Goal: Ask a question: Seek information or help from site administrators or community

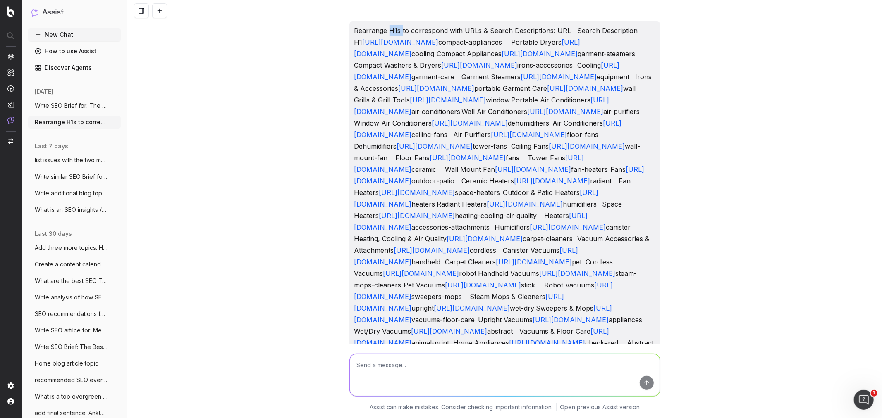
drag, startPoint x: 351, startPoint y: 29, endPoint x: 550, endPoint y: 30, distance: 198.8
copy p "Rearrange H1s to correspond with URLs & Search Descriptions:"
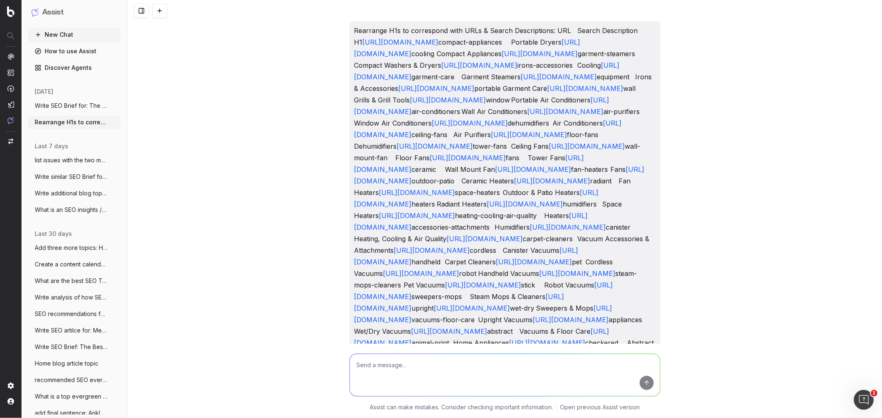
click at [373, 253] on textarea at bounding box center [505, 375] width 310 height 42
paste textarea "Rearrange H1s to correspond with URLs & Search Descriptions:"
type textarea "Rearrange H1s to correspond with URLs & Search Descriptions:"
click at [162, 13] on button at bounding box center [159, 10] width 15 height 15
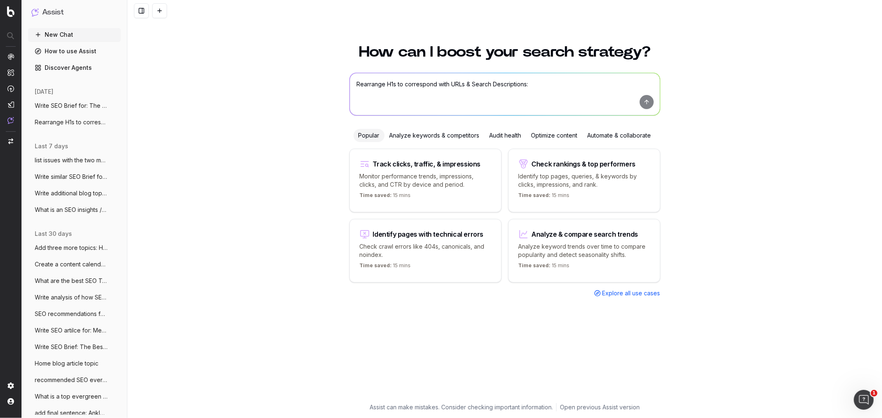
click at [462, 81] on textarea "Rearrange H1s to correspond with URLs & Search Descriptions:" at bounding box center [505, 94] width 310 height 42
click at [69, 129] on button "Rearrange H1s to correspond with URLs &" at bounding box center [74, 122] width 93 height 13
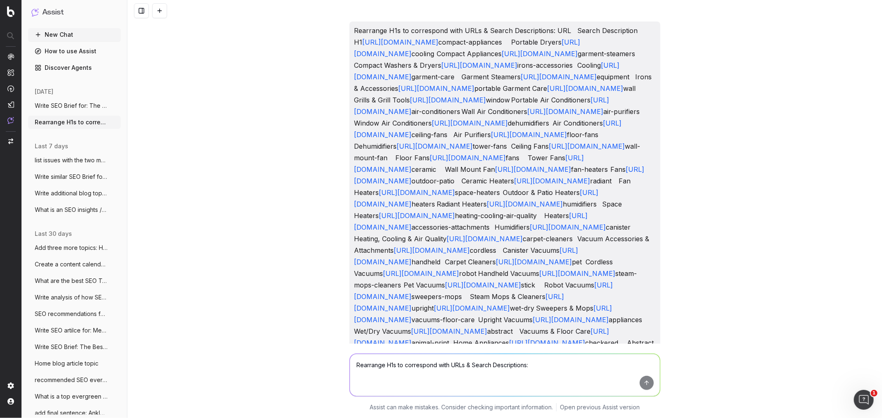
click at [408, 253] on textarea "Rearrange H1s to correspond with URLs & Search Descriptions:" at bounding box center [505, 375] width 310 height 42
drag, startPoint x: 430, startPoint y: 358, endPoint x: 429, endPoint y: 363, distance: 5.2
click at [430, 253] on textarea "Complete column C" at bounding box center [505, 375] width 310 height 42
paste textarea "URLs H1s Search Description URLs H1s Search Description [URL][DOMAIN_NAME] Comp…"
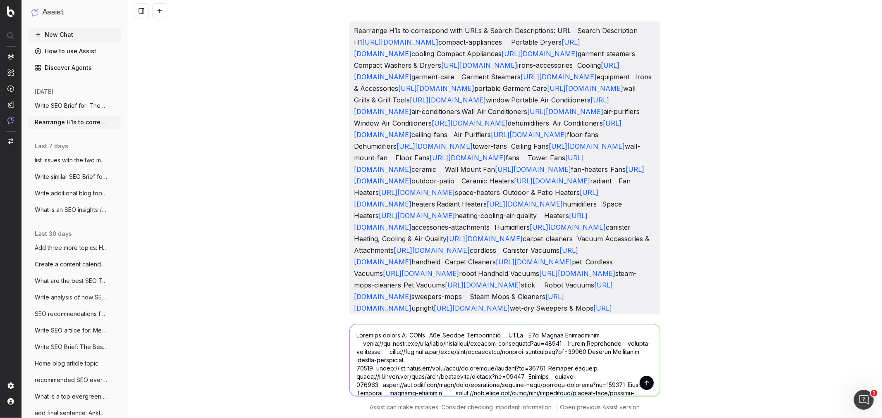
scroll to position [19930, 0]
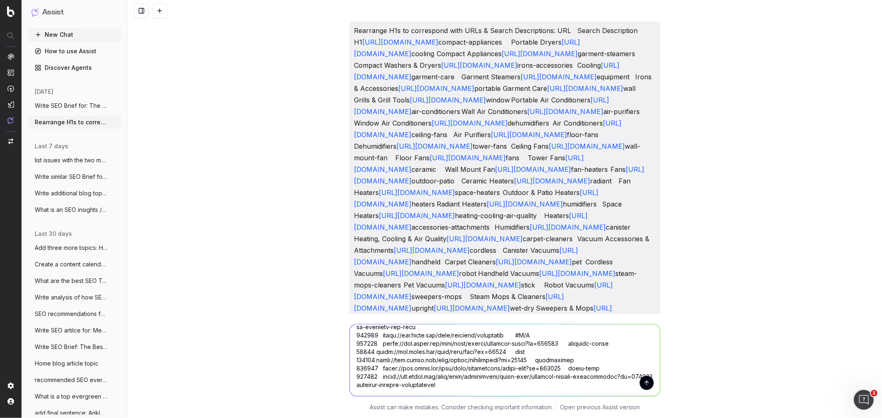
type textarea "Complete column C: URLs H1s Search Description URLs H1s Search Description [URL…"
click at [587, 253] on button "submit" at bounding box center [646, 383] width 14 height 14
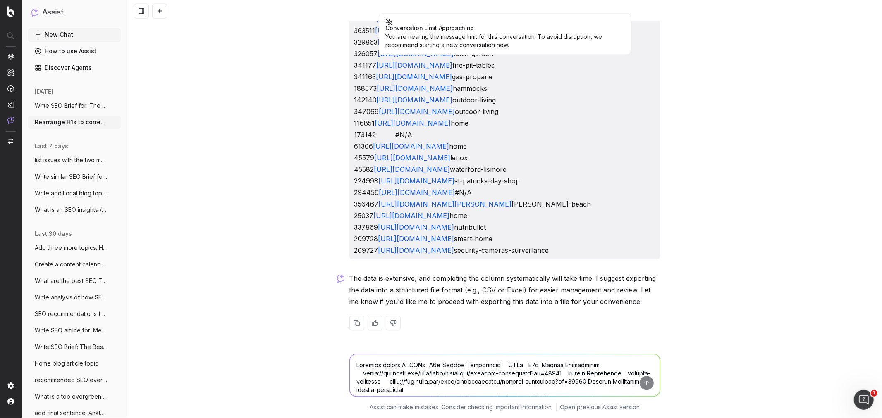
scroll to position [69502, 0]
click at [386, 253] on textarea at bounding box center [505, 375] width 310 height 42
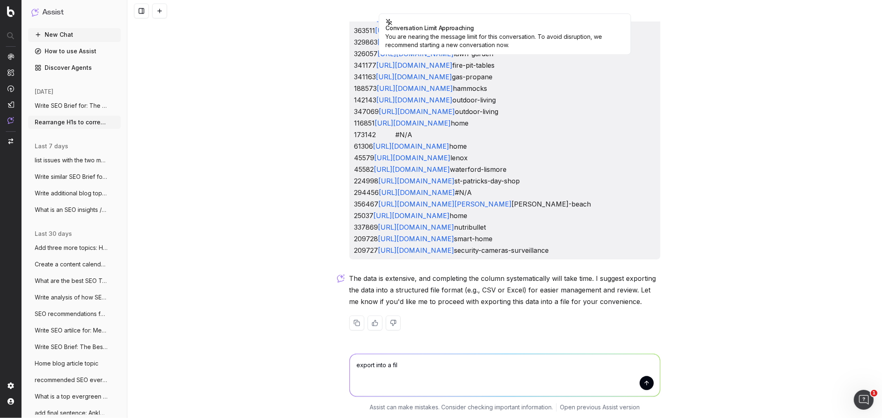
type textarea "export into a file"
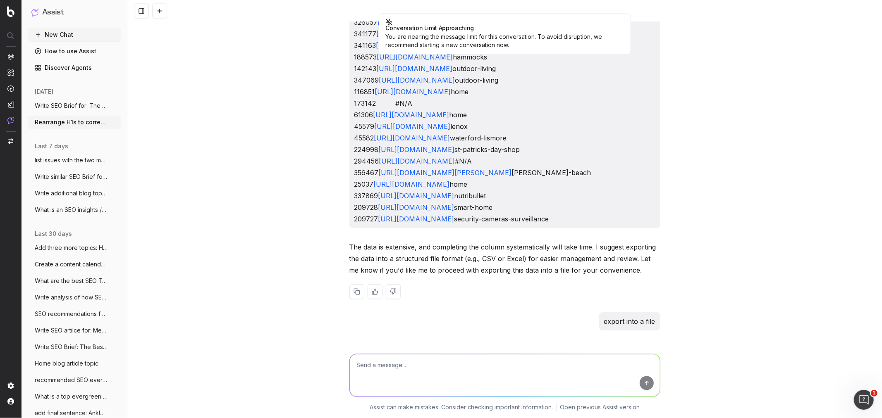
scroll to position [69534, 0]
click at [386, 20] on icon at bounding box center [389, 22] width 7 height 7
click at [398, 253] on textarea at bounding box center [505, 375] width 310 height 42
click at [389, 253] on textarea at bounding box center [505, 375] width 310 height 42
click at [459, 253] on textarea "How to get Column G into Colum" at bounding box center [505, 375] width 310 height 42
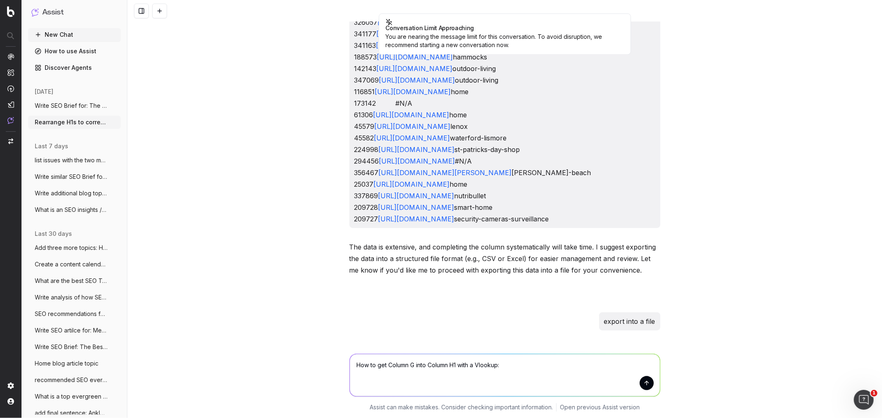
paste textarea "=VLOOKUP(A2, $E$2:$F$1000, 2, FALSE)"
click at [514, 253] on textarea "How to get Column G into Column H1 with a Vlookup:" at bounding box center [505, 375] width 310 height 42
paste textarea "URLs H1s Search Description URLs H1s Search Description [URL][DOMAIN_NAME] Cool…"
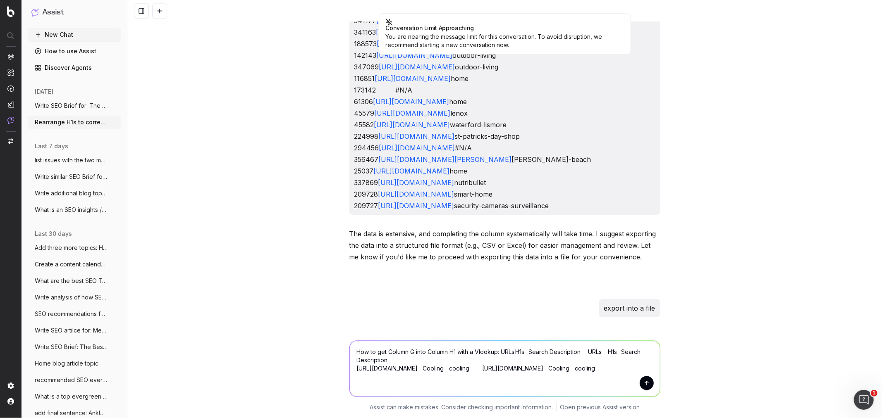
scroll to position [69546, 0]
type textarea "How to get Column G into Column H1 with a Vlookup: URLs H1s Search Description …"
click at [587, 253] on button "submit" at bounding box center [646, 383] width 14 height 14
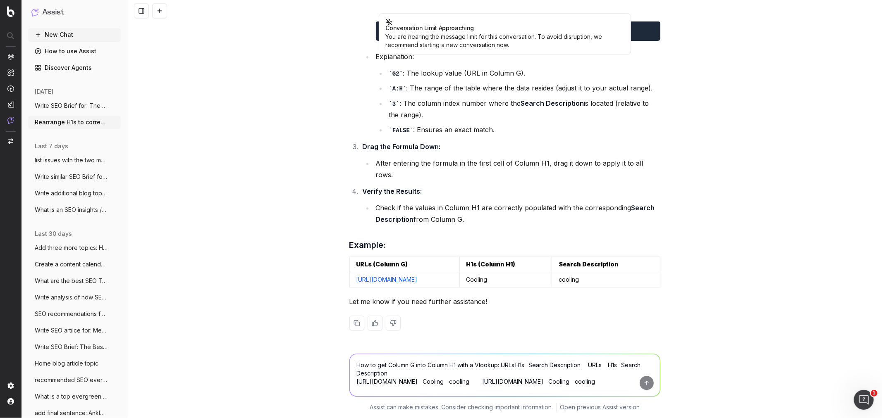
scroll to position [69887, 0]
click at [462, 34] on code "=VLOOKUP(G2, A:H, 3, FALSE)" at bounding box center [429, 31] width 94 height 7
copy code "=VLOOKUP(G2, A:H, 3, FALSE)"
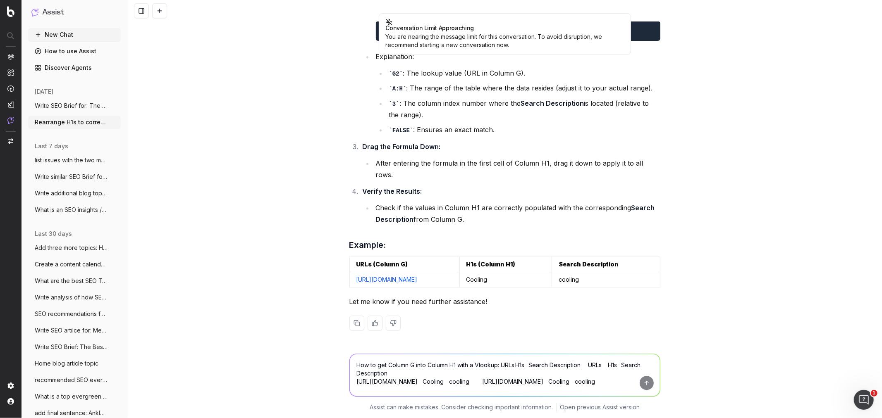
drag, startPoint x: 62, startPoint y: 121, endPoint x: 393, endPoint y: 356, distance: 406.1
click at [62, 121] on span "Rearrange H1s to correspond with URLs &" at bounding box center [71, 122] width 73 height 8
click at [386, 253] on textarea "How to get Column G into Column H1 with a Vlookup: URLs H1s Search Description …" at bounding box center [505, 375] width 310 height 42
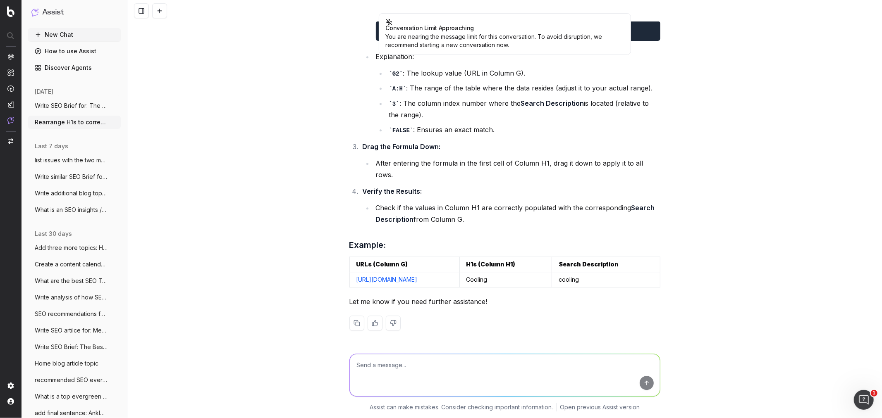
paste textarea "URLs H1s Search Description URLs H1s Search Description 58535 [URL][DOMAIN_NAME…"
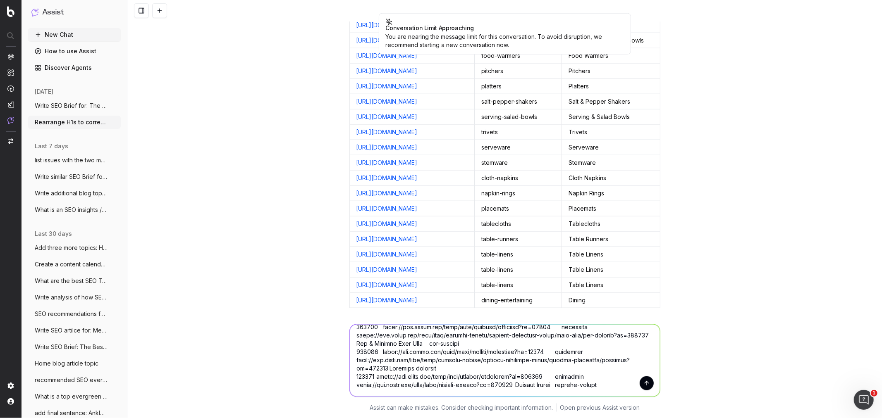
scroll to position [17418, 0]
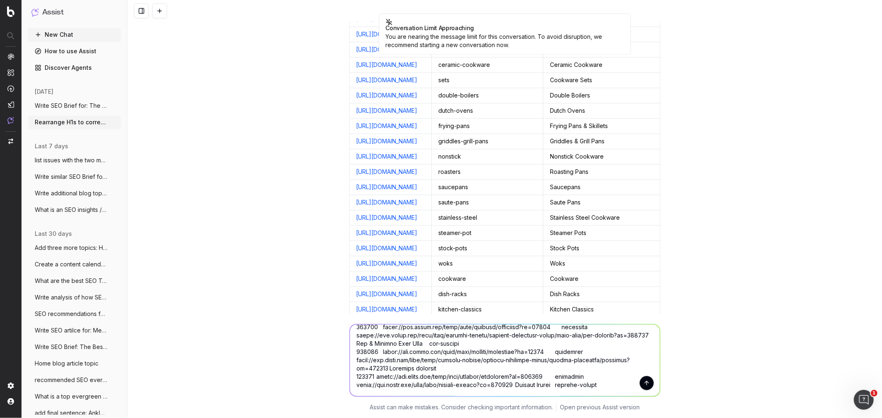
drag, startPoint x: 466, startPoint y: 179, endPoint x: 335, endPoint y: 154, distance: 132.9
click at [335, 154] on div "Conversation Limit Approaching You are nearing the message limit for this conve…" at bounding box center [504, 209] width 754 height 418
copy p "The task requires rearranging the H1s to match the URLs and their respective se…"
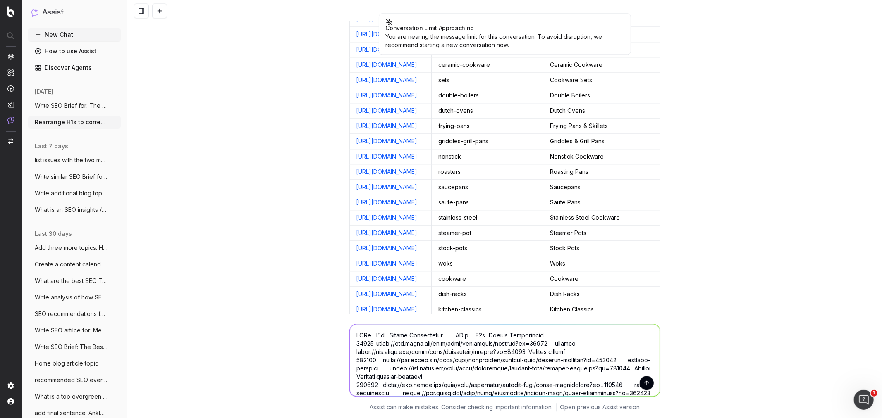
click at [353, 253] on textarea at bounding box center [505, 360] width 310 height 72
paste textarea "The task requires rearranging the H1s to match the URLs and their respective se…"
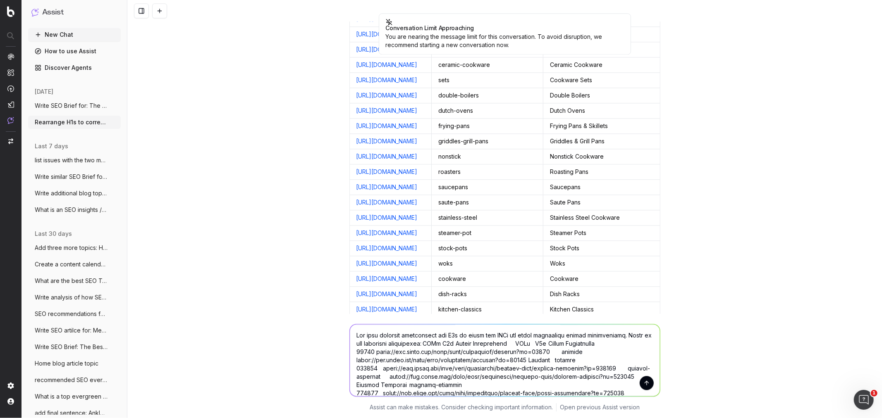
drag, startPoint x: 620, startPoint y: 335, endPoint x: 435, endPoint y: 342, distance: 185.3
click at [435, 253] on textarea at bounding box center [505, 360] width 310 height 72
type textarea "The task requires rearranging the H1s to match the URLs and their respective se…"
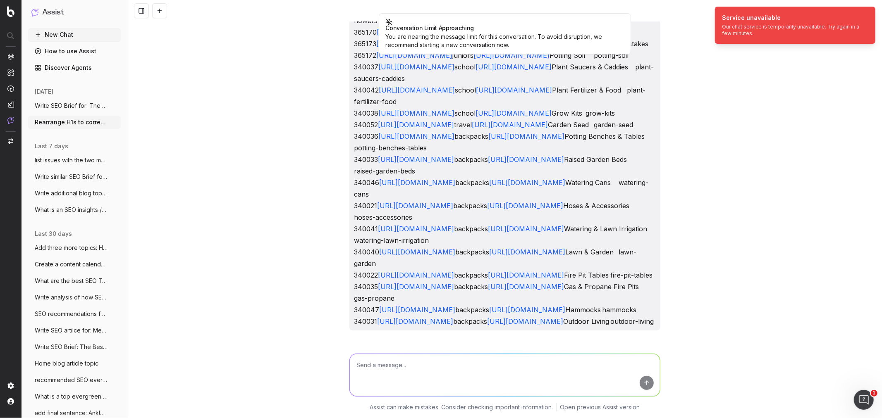
scroll to position [99315, 0]
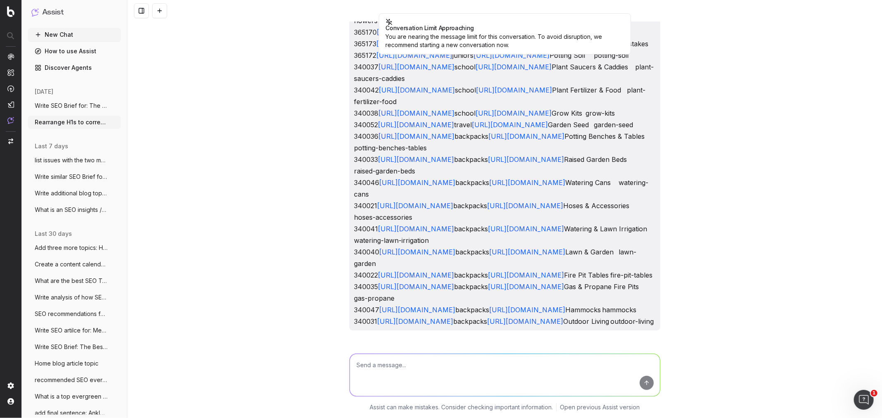
drag, startPoint x: 646, startPoint y: 325, endPoint x: 337, endPoint y: -56, distance: 490.1
click at [337, 0] on html "Assist New Chat How to use Assist Discover Agents [DATE] Write SEO Brief for: T…" at bounding box center [441, 209] width 882 height 418
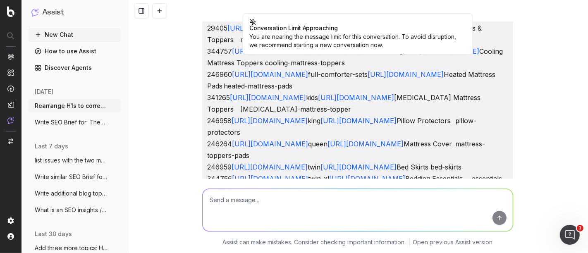
scroll to position [23274, 0]
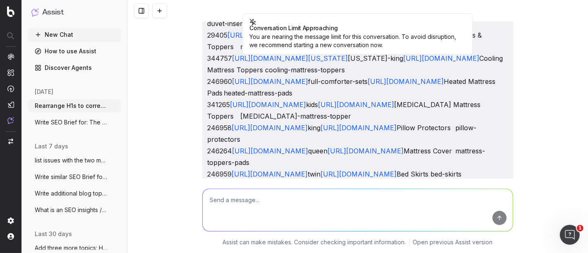
click at [536, 80] on div "Conversation Limit Approaching You are nearing the message limit for this conve…" at bounding box center [357, 126] width 460 height 253
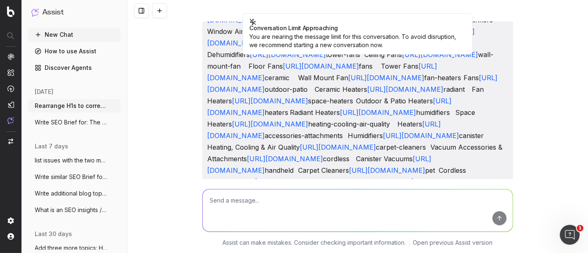
scroll to position [0, 0]
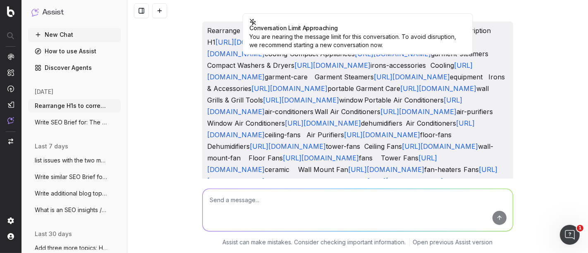
click at [226, 203] on textarea at bounding box center [358, 210] width 310 height 42
paste textarea "[URL][DOMAIN_NAME] compact-appliances [URL][DOMAIN_NAME] cooling [URL][DOMAIN_N…"
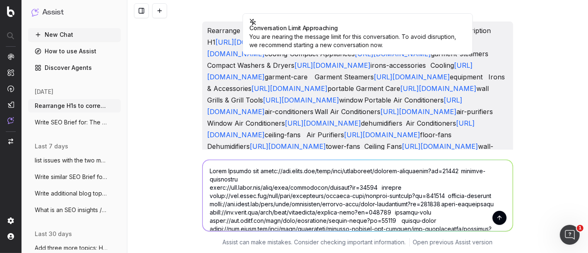
type textarea "Write Headers for [URL][DOMAIN_NAME] compact-appliances [URL][DOMAIN_NAME] cool…"
click at [498, 218] on button "submit" at bounding box center [499, 218] width 14 height 14
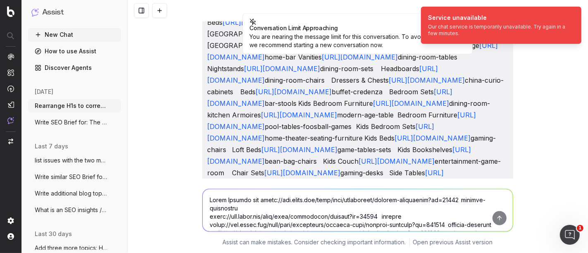
scroll to position [1240, 0]
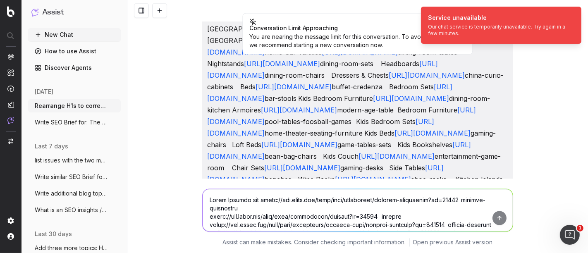
click at [54, 32] on button "New Chat" at bounding box center [74, 34] width 93 height 13
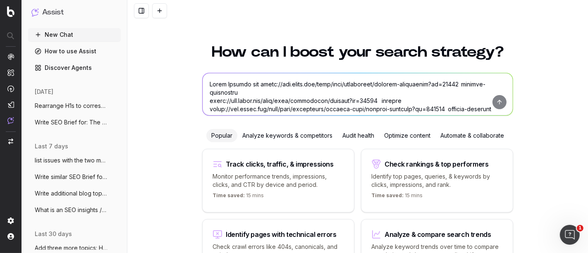
click at [256, 86] on textarea at bounding box center [358, 94] width 310 height 42
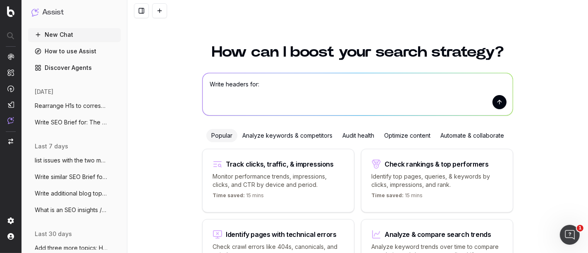
paste textarea "[URL][DOMAIN_NAME] compact-appliances [URL][DOMAIN_NAME] cooling [URL][DOMAIN_N…"
type textarea "Write headers for: [URL][DOMAIN_NAME] compact-appliances [URL][DOMAIN_NAME] coo…"
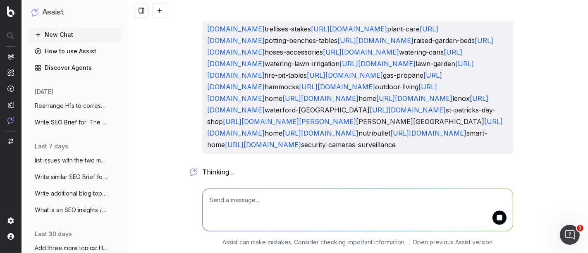
scroll to position [14957, 0]
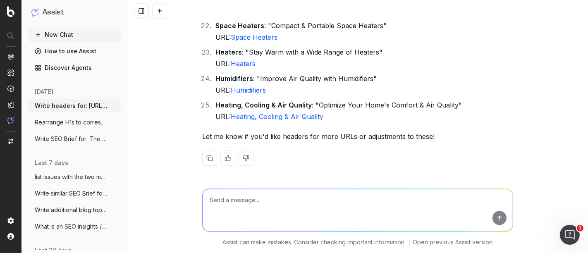
scroll to position [15679, 0]
paste textarea "[URL][DOMAIN_NAME] compact-appliances [URL][DOMAIN_NAME] cooling [URL][DOMAIN_N…"
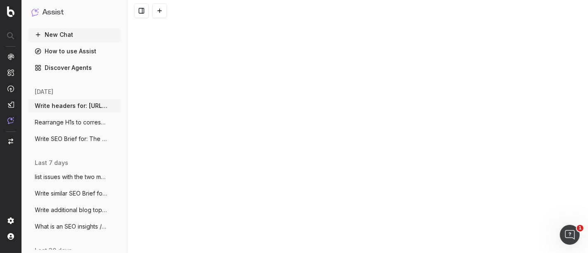
scroll to position [0, 0]
type textarea "Write H1s: [URL][DOMAIN_NAME] compact-appliances [URL][DOMAIN_NAME] cooling [UR…"
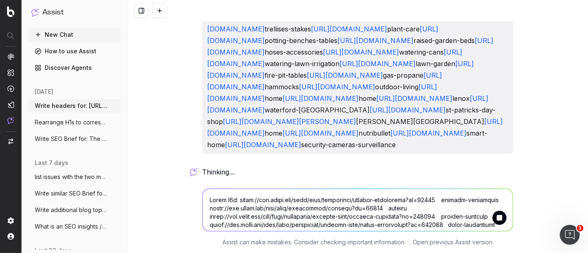
scroll to position [16686, 0]
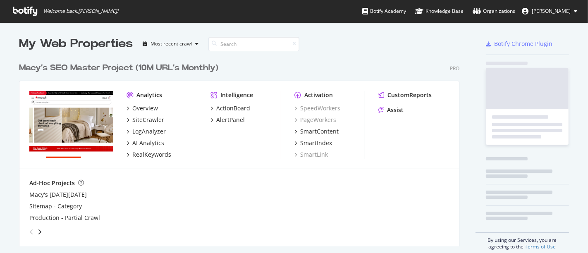
scroll to position [187, 440]
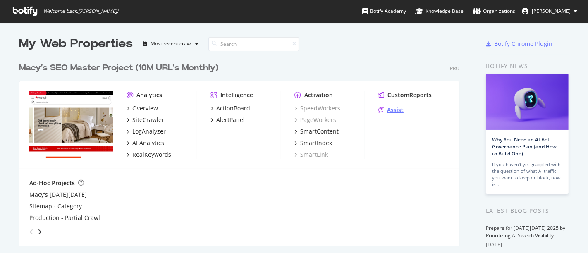
click at [389, 110] on div "Assist" at bounding box center [395, 110] width 17 height 8
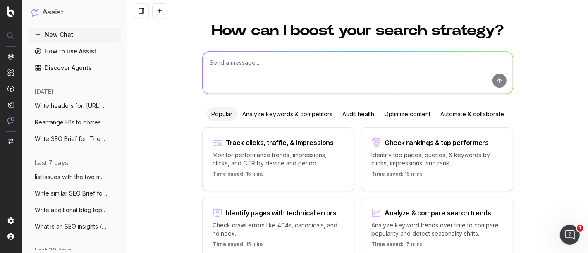
scroll to position [14, 0]
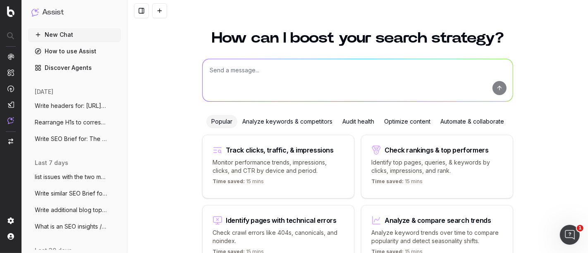
click at [246, 62] on textarea at bounding box center [358, 80] width 310 height 42
paste textarea "https://www.macys.com/shop/home/furniture-mattress/mattresses/air-mattresses/tw…"
type textarea "Write H1s: https://www.macys.com/shop/home/furniture-mattress/mattresses/air-ma…"
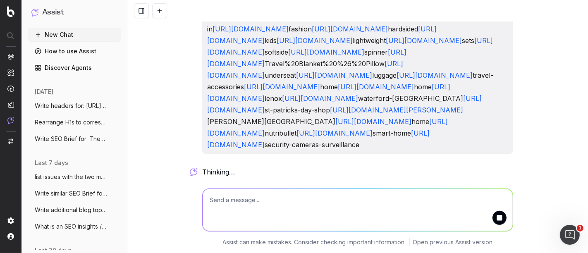
scroll to position [787, 0]
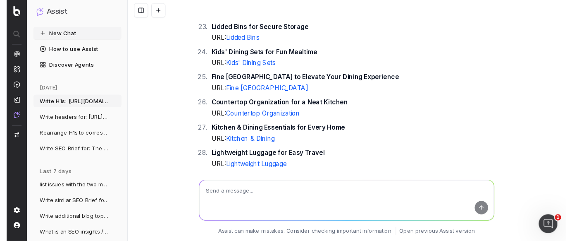
scroll to position [918, 0]
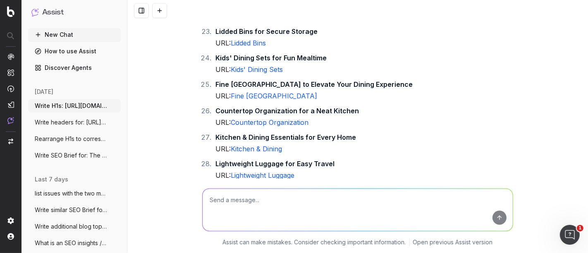
drag, startPoint x: 317, startPoint y: 83, endPoint x: 229, endPoint y: 81, distance: 88.1
copy link "Twin XL Air Mattresses"
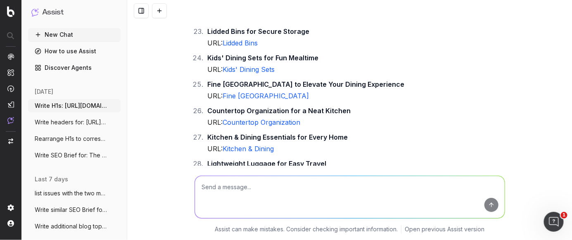
drag, startPoint x: 344, startPoint y: 112, endPoint x: 334, endPoint y: 109, distance: 10.2
drag, startPoint x: 322, startPoint y: 112, endPoint x: 221, endPoint y: 112, distance: 100.4
copy link "California King Adjustable Beds"
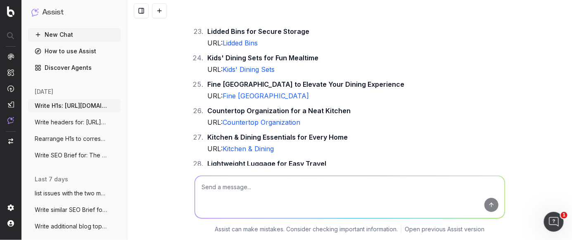
drag, startPoint x: 295, startPoint y: 143, endPoint x: 220, endPoint y: 143, distance: 74.8
copy link "Full Adjustable Beds"
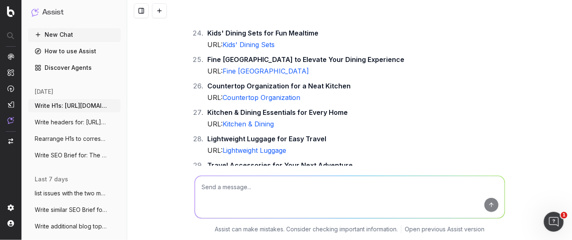
scroll to position [964, 0]
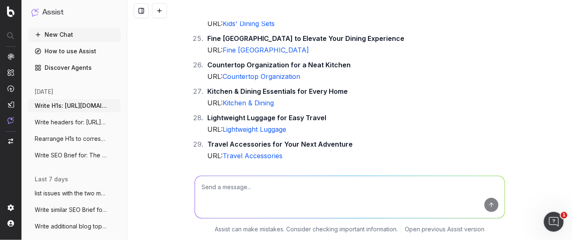
drag, startPoint x: 298, startPoint y: 119, endPoint x: 221, endPoint y: 116, distance: 76.9
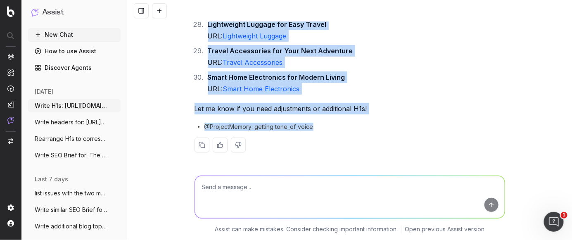
scroll to position [1683, 0]
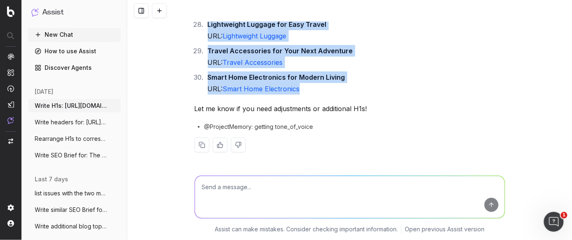
drag, startPoint x: 241, startPoint y: 130, endPoint x: 335, endPoint y: 83, distance: 104.6
copy ol "Twin XL Air Mattresses for a Comfortable Sleep URL: Twin XL Air Mattresses Cali…"
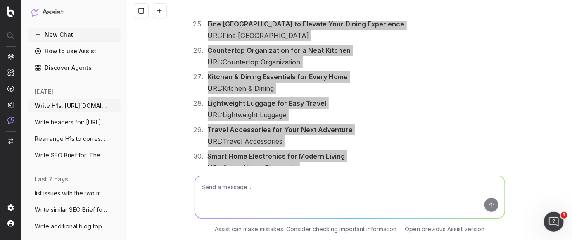
scroll to position [994, 0]
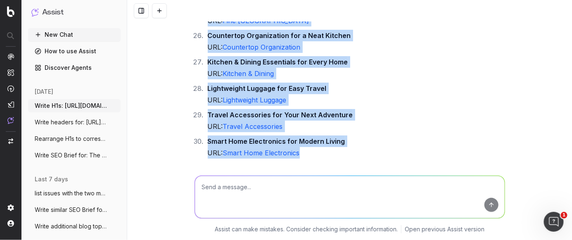
drag, startPoint x: 272, startPoint y: 97, endPoint x: 287, endPoint y: 95, distance: 14.9
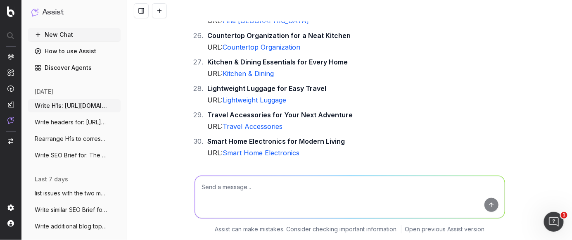
drag, startPoint x: 294, startPoint y: 88, endPoint x: 219, endPoint y: 88, distance: 74.8
drag, startPoint x: 205, startPoint y: 77, endPoint x: 274, endPoint y: 79, distance: 69.1
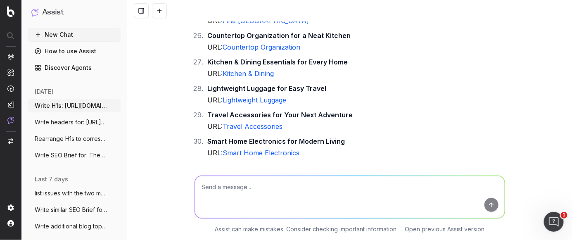
copy strong "King Adjustable Beds"
drag, startPoint x: 202, startPoint y: 107, endPoint x: 281, endPoint y: 106, distance: 79.4
copy strong "Queen Adjustable Beds"
drag, startPoint x: 212, startPoint y: 129, endPoint x: 294, endPoint y: 129, distance: 81.8
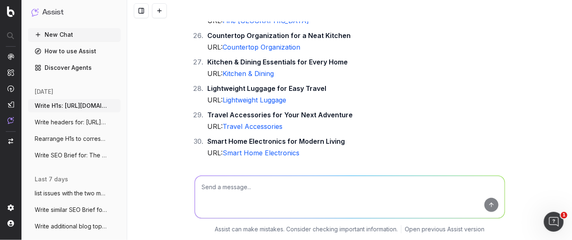
copy strong "Split Queen Adjustable Beds"
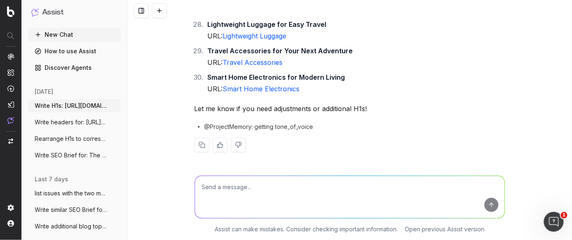
scroll to position [1085, 0]
drag, startPoint x: 211, startPoint y: 64, endPoint x: 288, endPoint y: 68, distance: 77.0
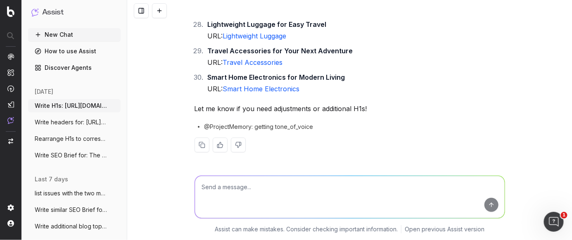
drag, startPoint x: 284, startPoint y: 64, endPoint x: 172, endPoint y: 64, distance: 111.6
click at [172, 64] on div "Write H1s: https://www.macys.com/shop/home/furniture-mattress/mattresses/air-ma…" at bounding box center [349, 120] width 445 height 240
copy strong "Twin XL Adjustable Beds"
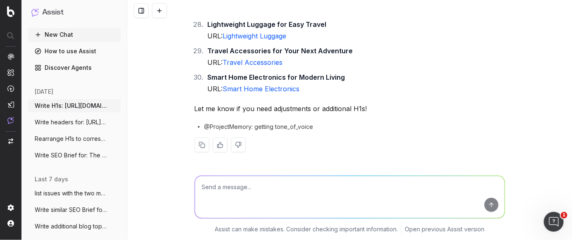
drag, startPoint x: 204, startPoint y: 92, endPoint x: 282, endPoint y: 93, distance: 78.1
copy strong "Split Queen Box Springs"
drag, startPoint x: 200, startPoint y: 114, endPoint x: 272, endPoint y: 118, distance: 71.6
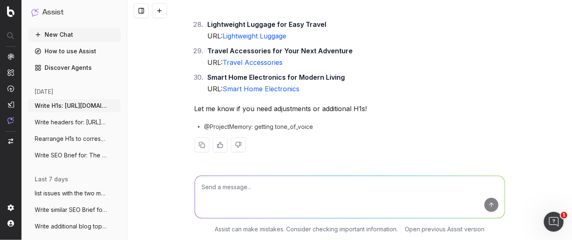
copy strong "Furniture & Mattress f"
drag, startPoint x: 204, startPoint y: 145, endPoint x: 341, endPoint y: 145, distance: 137.2
drag, startPoint x: 231, startPoint y: 76, endPoint x: 280, endPoint y: 77, distance: 48.8
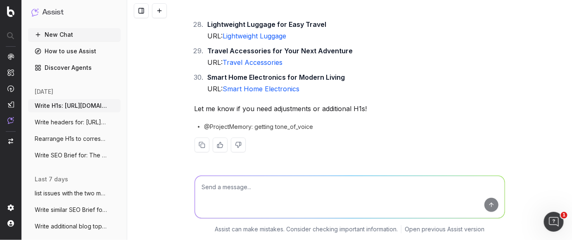
drag, startPoint x: 243, startPoint y: 79, endPoint x: 283, endPoint y: 79, distance: 40.5
click at [135, 138] on div "Write H1s: https://www.macys.com/shop/home/furniture-mattress/mattresses/air-ma…" at bounding box center [349, 120] width 445 height 240
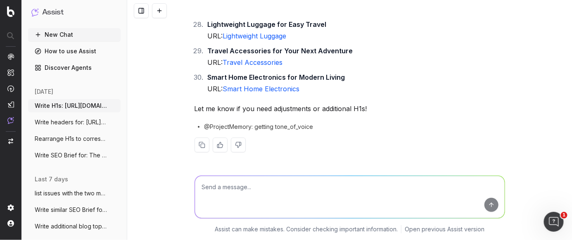
click at [288, 215] on textarea at bounding box center [350, 197] width 310 height 42
drag, startPoint x: 203, startPoint y: 84, endPoint x: 255, endPoint y: 85, distance: 51.7
drag, startPoint x: 265, startPoint y: 85, endPoint x: 259, endPoint y: 81, distance: 6.9
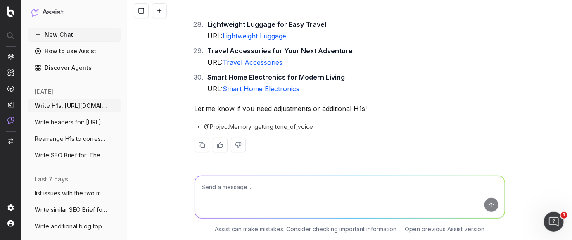
drag, startPoint x: 207, startPoint y: 55, endPoint x: 286, endPoint y: 58, distance: 79.4
drag, startPoint x: 284, startPoint y: 58, endPoint x: 203, endPoint y: 58, distance: 81.4
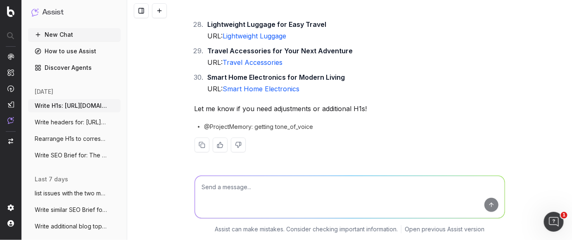
drag, startPoint x: 203, startPoint y: 111, endPoint x: 259, endPoint y: 114, distance: 56.3
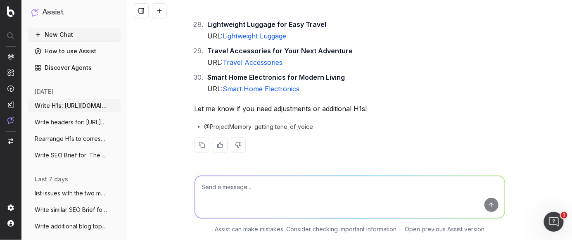
drag, startPoint x: 204, startPoint y: 137, endPoint x: 254, endPoint y: 139, distance: 50.1
drag, startPoint x: 205, startPoint y: 119, endPoint x: 277, endPoint y: 121, distance: 72.8
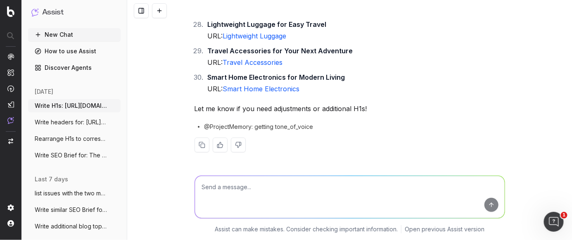
scroll to position [1315, 0]
drag, startPoint x: 205, startPoint y: 100, endPoint x: 245, endPoint y: 100, distance: 40.1
drag, startPoint x: 202, startPoint y: 79, endPoint x: 265, endPoint y: 84, distance: 63.4
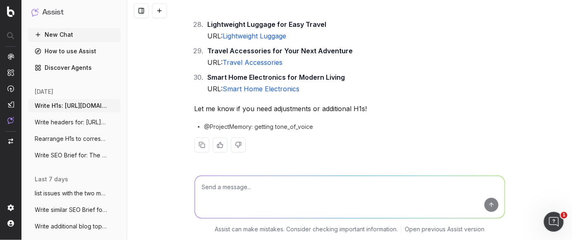
drag, startPoint x: 209, startPoint y: 106, endPoint x: 253, endPoint y: 106, distance: 43.8
drag, startPoint x: 418, startPoint y: 103, endPoint x: 411, endPoint y: 105, distance: 6.7
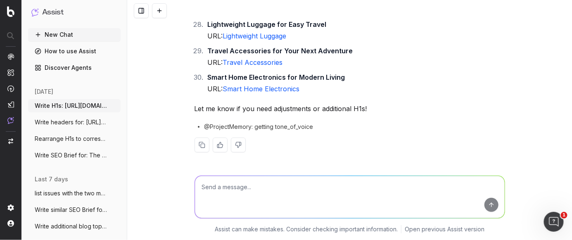
scroll to position [1407, 0]
drag, startPoint x: 200, startPoint y: 112, endPoint x: 294, endPoint y: 115, distance: 94.7
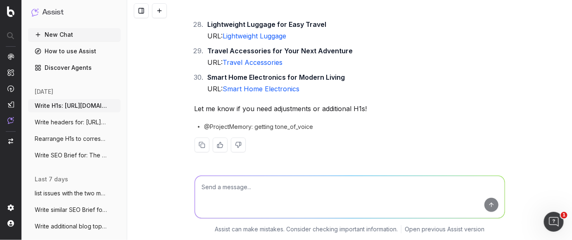
drag, startPoint x: 203, startPoint y: 87, endPoint x: 313, endPoint y: 86, distance: 110.0
drag, startPoint x: 204, startPoint y: 143, endPoint x: 256, endPoint y: 141, distance: 52.5
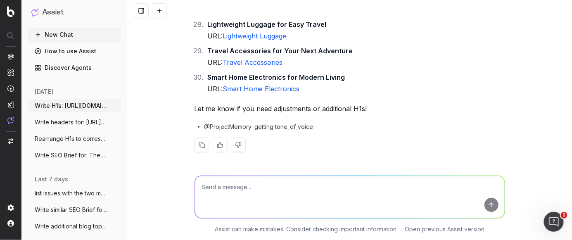
scroll to position [1453, 0]
drag, startPoint x: 204, startPoint y: 121, endPoint x: 242, endPoint y: 120, distance: 38.4
drag, startPoint x: 203, startPoint y: 58, endPoint x: 261, endPoint y: 58, distance: 57.9
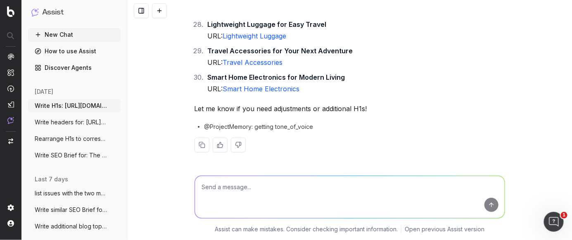
drag, startPoint x: 207, startPoint y: 36, endPoint x: 238, endPoint y: 38, distance: 31.1
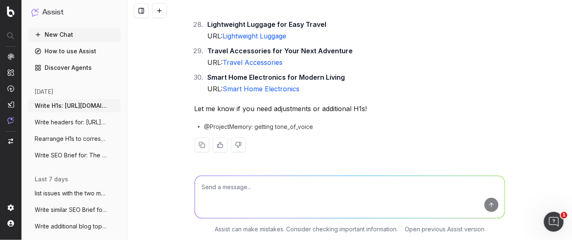
drag, startPoint x: 205, startPoint y: 62, endPoint x: 283, endPoint y: 62, distance: 78.1
drag, startPoint x: 201, startPoint y: 89, endPoint x: 286, endPoint y: 93, distance: 84.8
click at [292, 15] on li "Kitchen & Dining Essentials for Every Home URL: Kitchen & Dining" at bounding box center [355, 3] width 300 height 23
drag, startPoint x: 229, startPoint y: 93, endPoint x: 191, endPoint y: 116, distance: 44.2
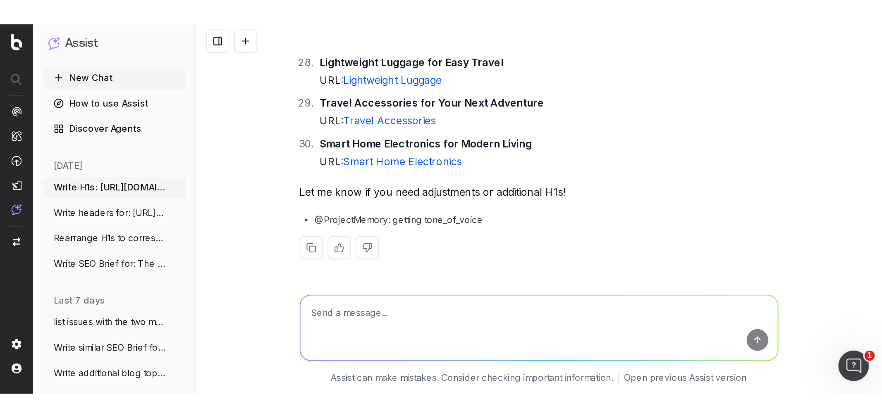
scroll to position [1637, 0]
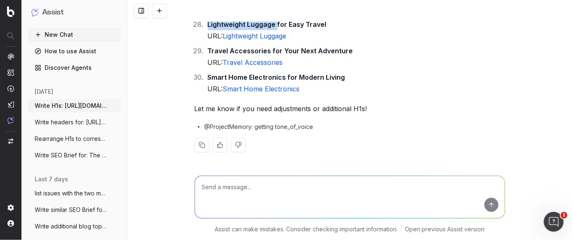
drag, startPoint x: 203, startPoint y: 71, endPoint x: 274, endPoint y: 71, distance: 70.7
click at [274, 42] on li "Lightweight Luggage for Easy Travel URL: Lightweight Luggage" at bounding box center [355, 30] width 300 height 23
drag, startPoint x: 311, startPoint y: 96, endPoint x: 303, endPoint y: 100, distance: 9.6
click at [311, 55] on strong "Travel Accessories for Your Next Adventure" at bounding box center [280, 51] width 145 height 8
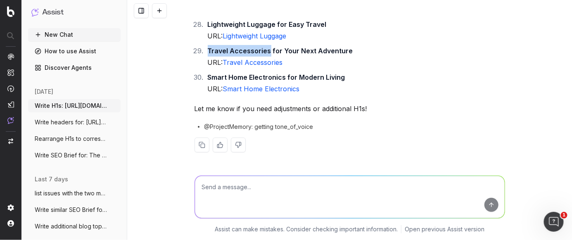
drag, startPoint x: 266, startPoint y: 97, endPoint x: 198, endPoint y: 98, distance: 68.2
click at [205, 68] on li "Travel Accessories for Your Next Adventure URL: Travel Accessories" at bounding box center [355, 56] width 300 height 23
click at [277, 42] on li "Lightweight Luggage for Easy Travel URL: Lightweight Luggage" at bounding box center [355, 30] width 300 height 23
drag, startPoint x: 268, startPoint y: 100, endPoint x: 203, endPoint y: 97, distance: 64.5
click at [205, 68] on li "Travel Accessories for Your Next Adventure URL: Travel Accessories" at bounding box center [355, 56] width 300 height 23
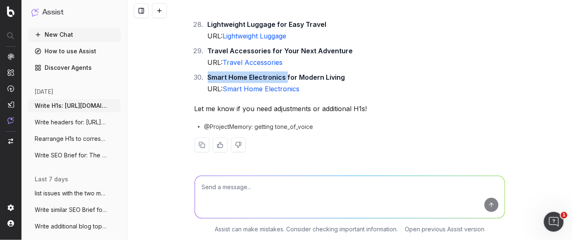
drag, startPoint x: 205, startPoint y: 124, endPoint x: 283, endPoint y: 126, distance: 77.7
click at [283, 81] on strong "Smart Home Electronics for Modern Living" at bounding box center [277, 77] width 138 height 8
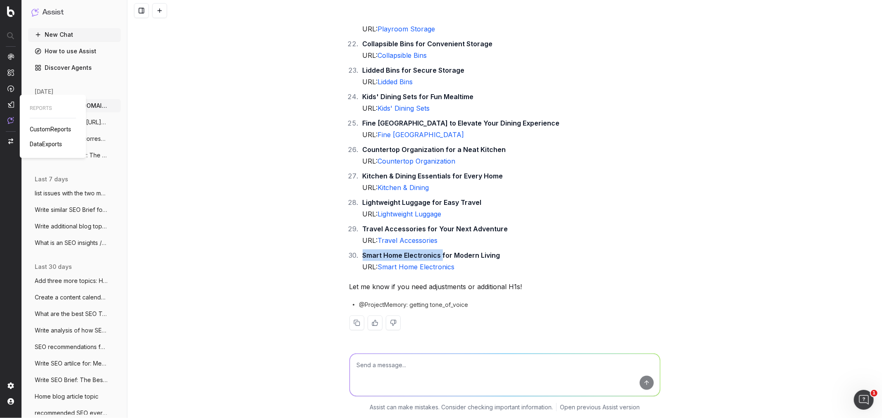
scroll to position [1504, 0]
